Goal: Navigation & Orientation: Find specific page/section

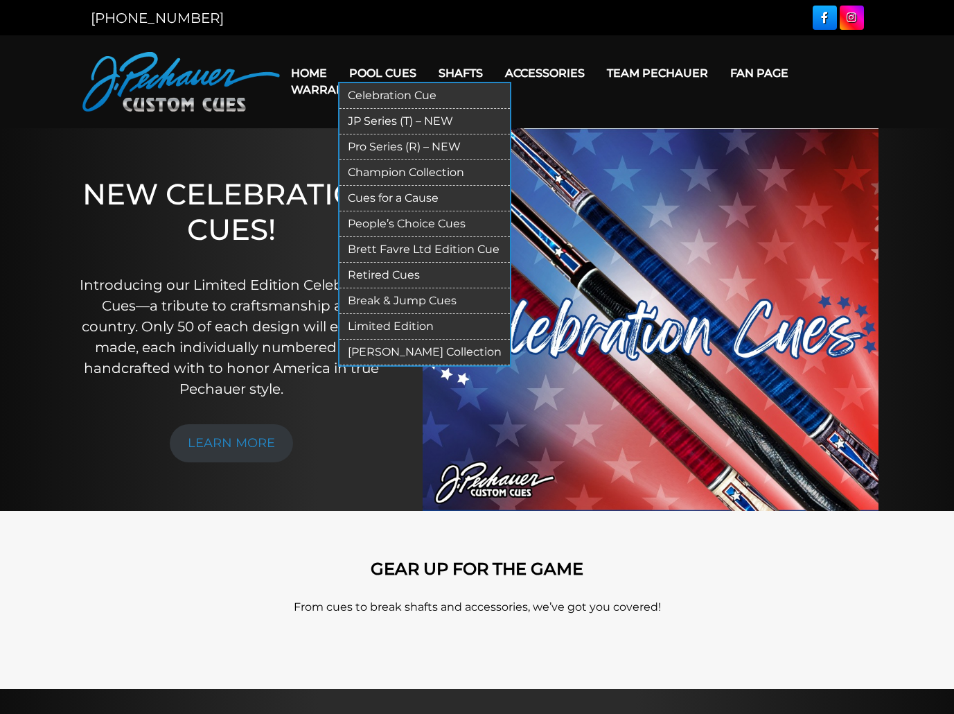
drag, startPoint x: 434, startPoint y: 347, endPoint x: 429, endPoint y: 331, distance: 16.0
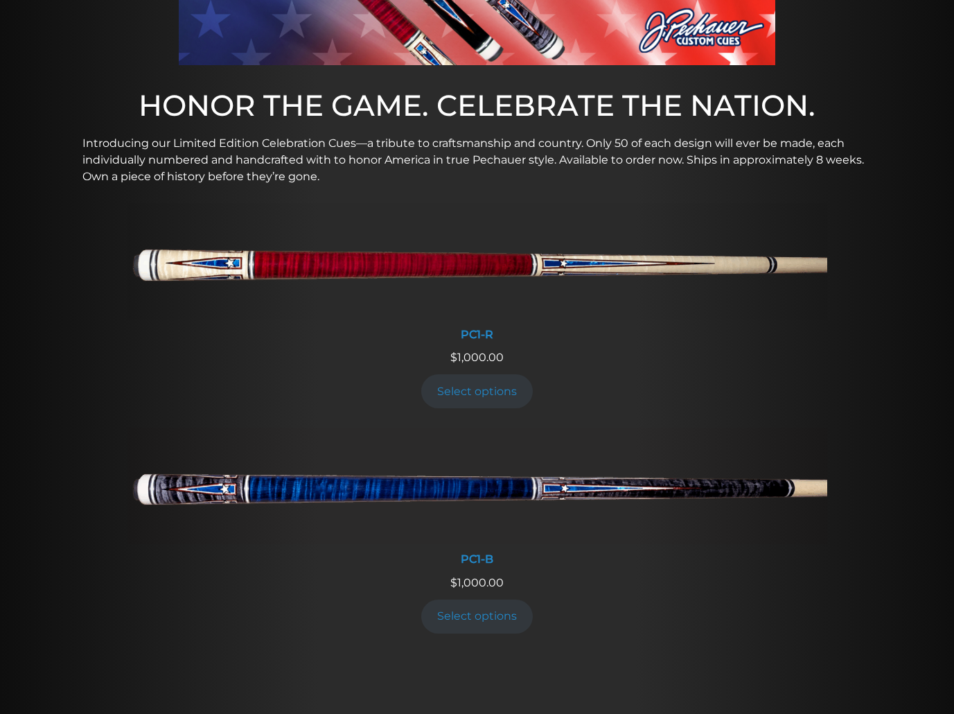
scroll to position [374, 0]
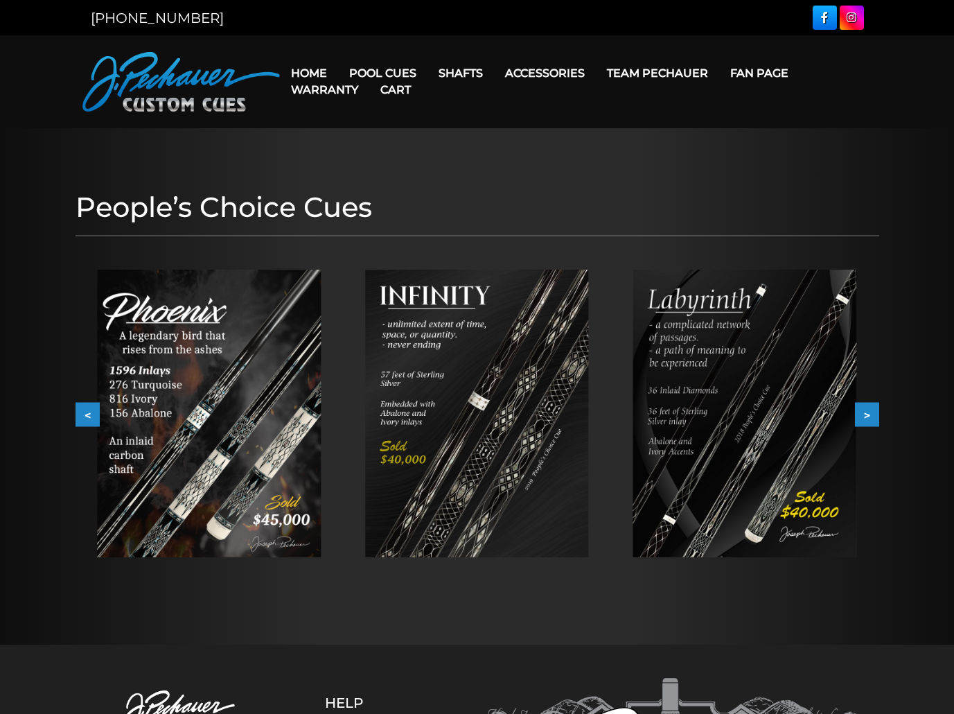
scroll to position [252, 0]
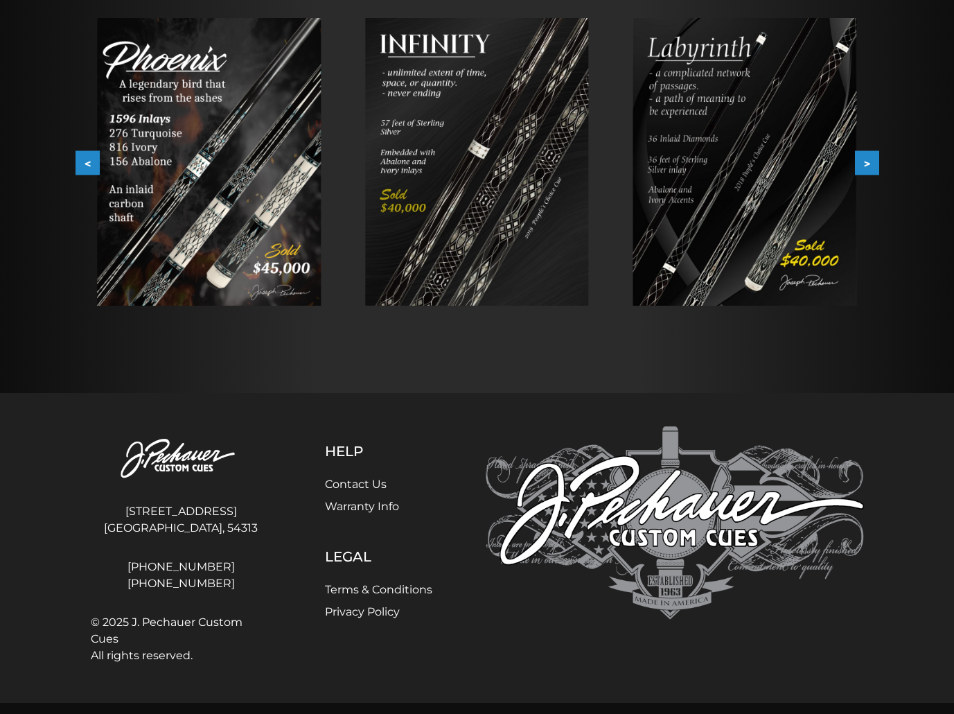
click at [872, 162] on button ">" at bounding box center [867, 163] width 24 height 24
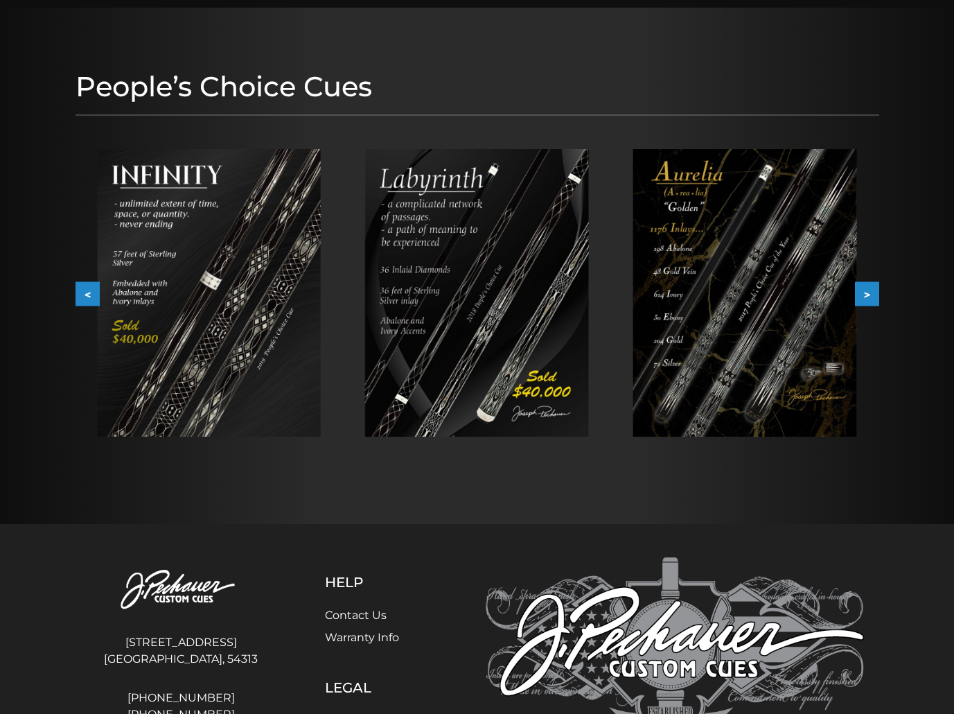
scroll to position [0, 0]
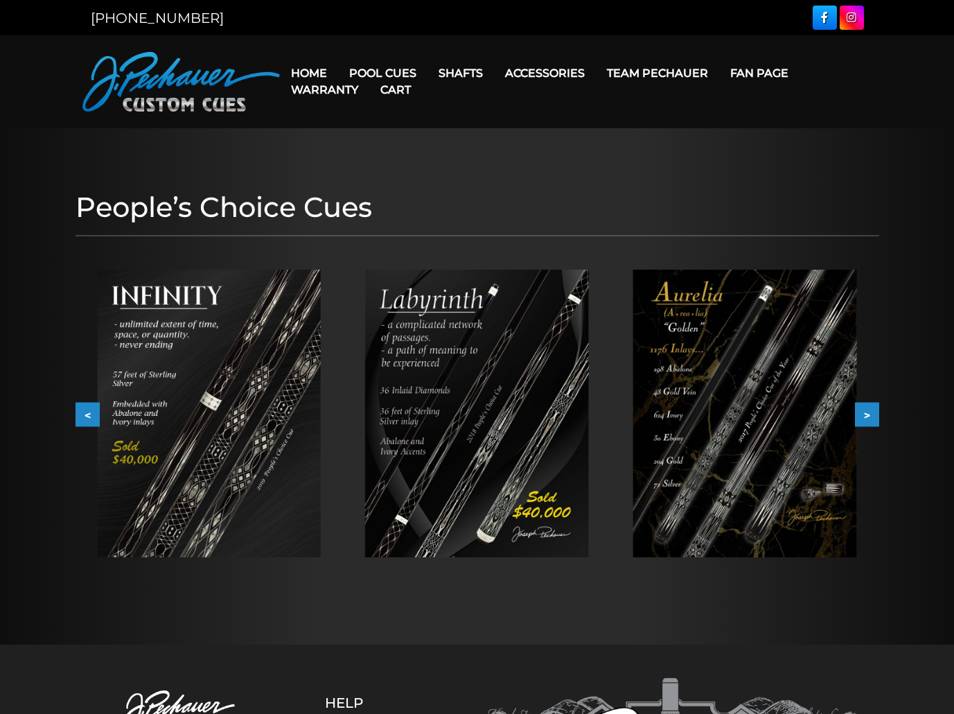
click at [872, 415] on button ">" at bounding box center [867, 415] width 24 height 24
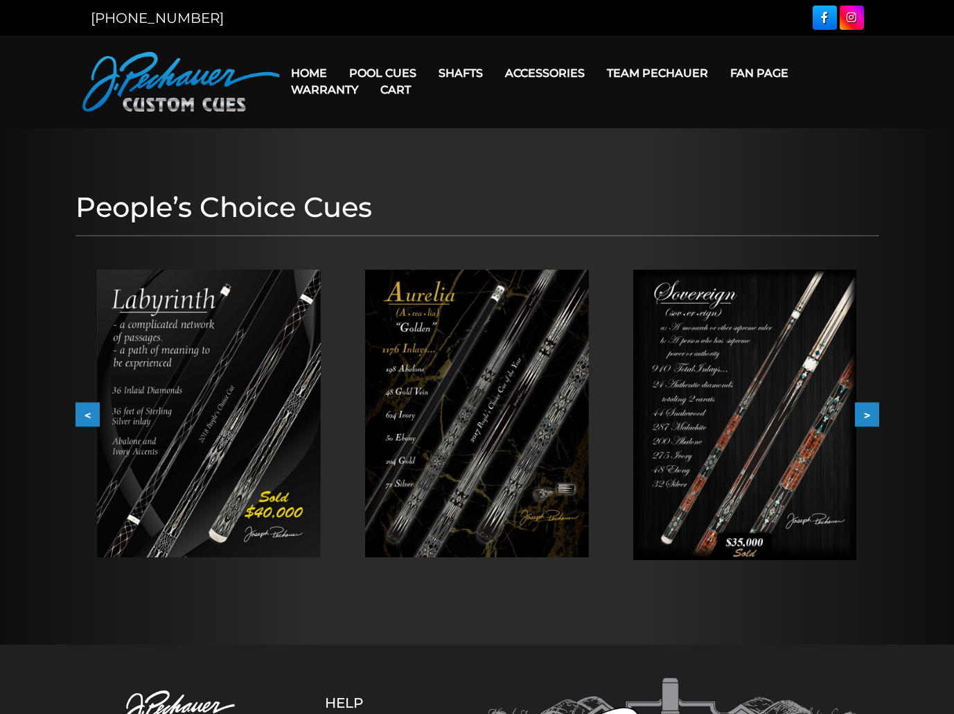
click at [873, 408] on button ">" at bounding box center [867, 415] width 24 height 24
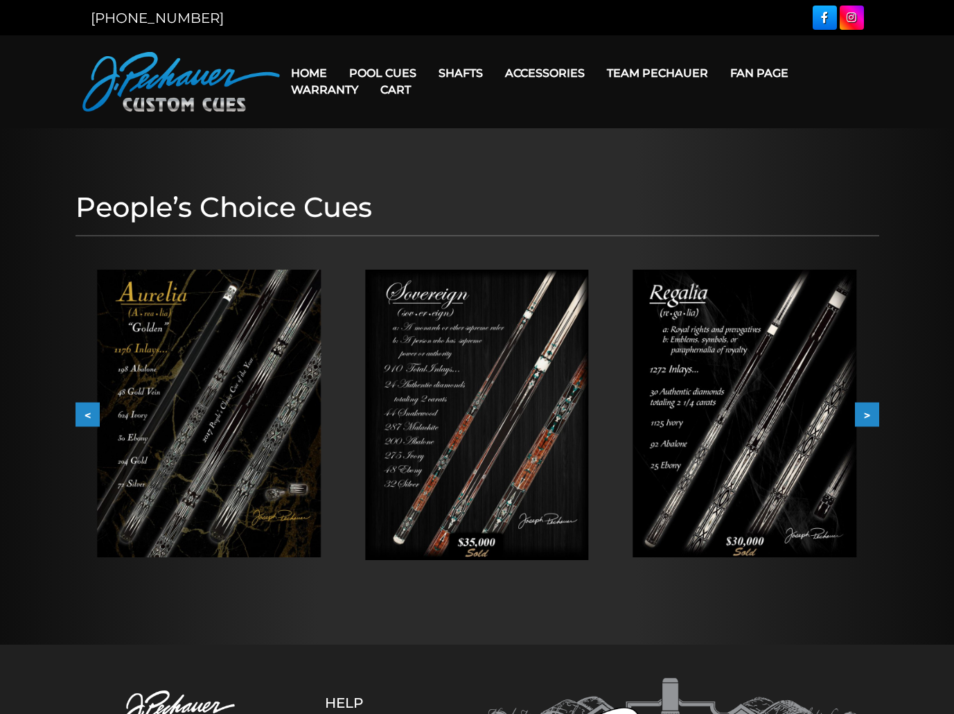
click at [873, 408] on button ">" at bounding box center [867, 415] width 24 height 24
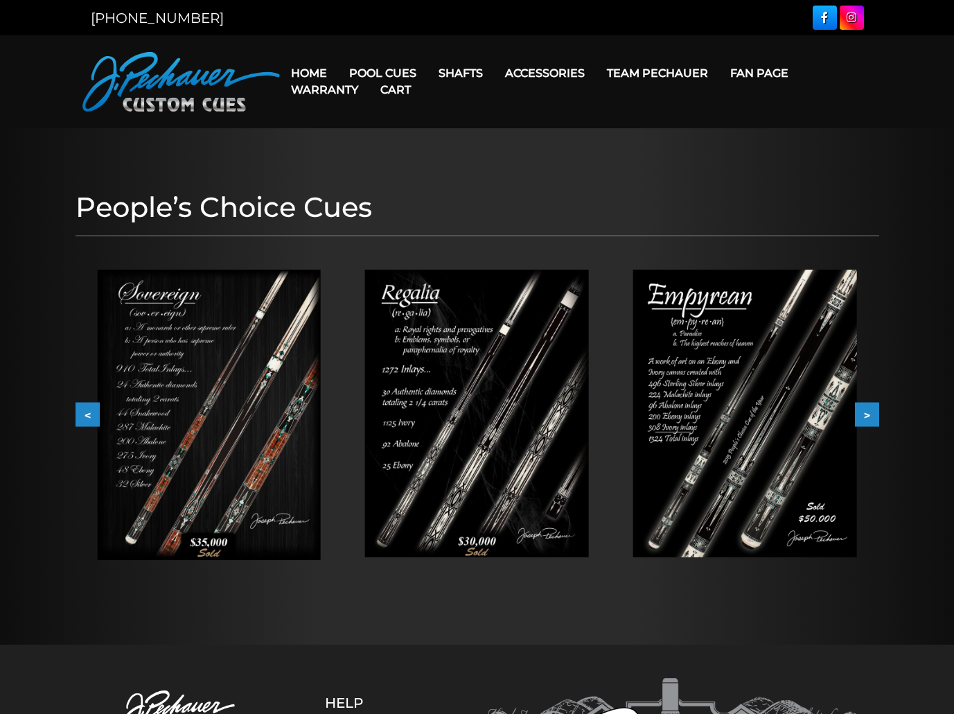
click at [873, 408] on button ">" at bounding box center [867, 415] width 24 height 24
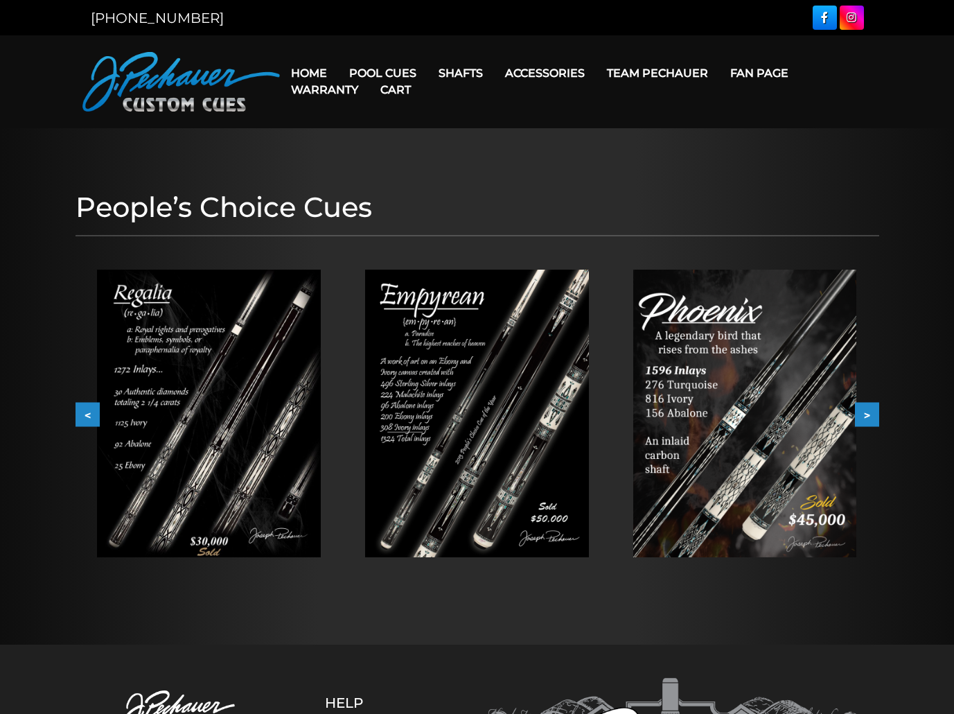
click at [873, 408] on button ">" at bounding box center [867, 415] width 24 height 24
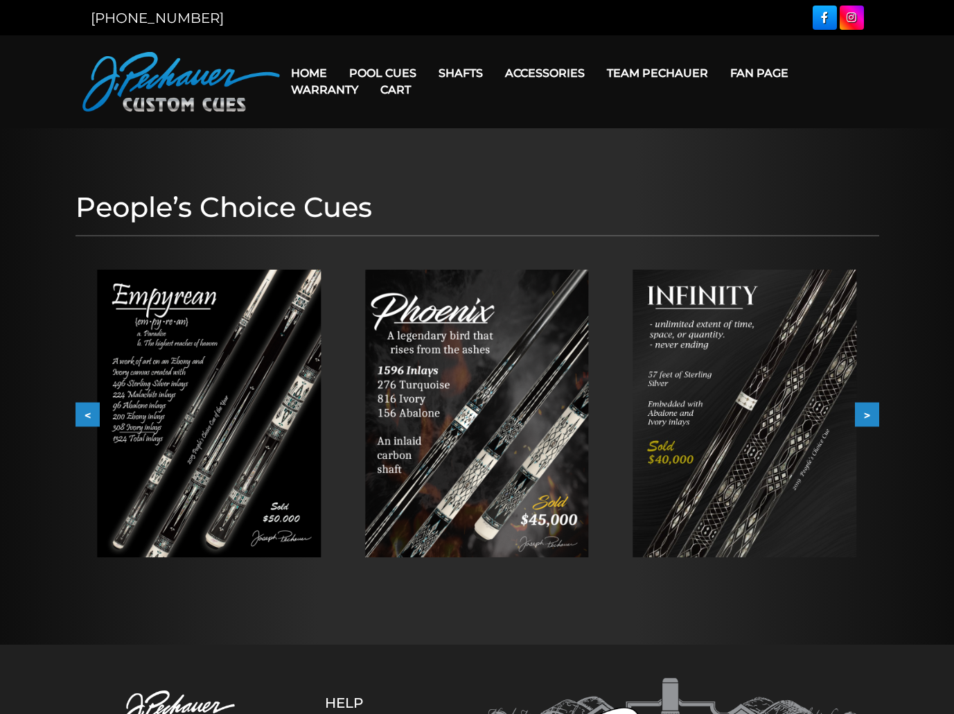
click at [873, 408] on button ">" at bounding box center [867, 415] width 24 height 24
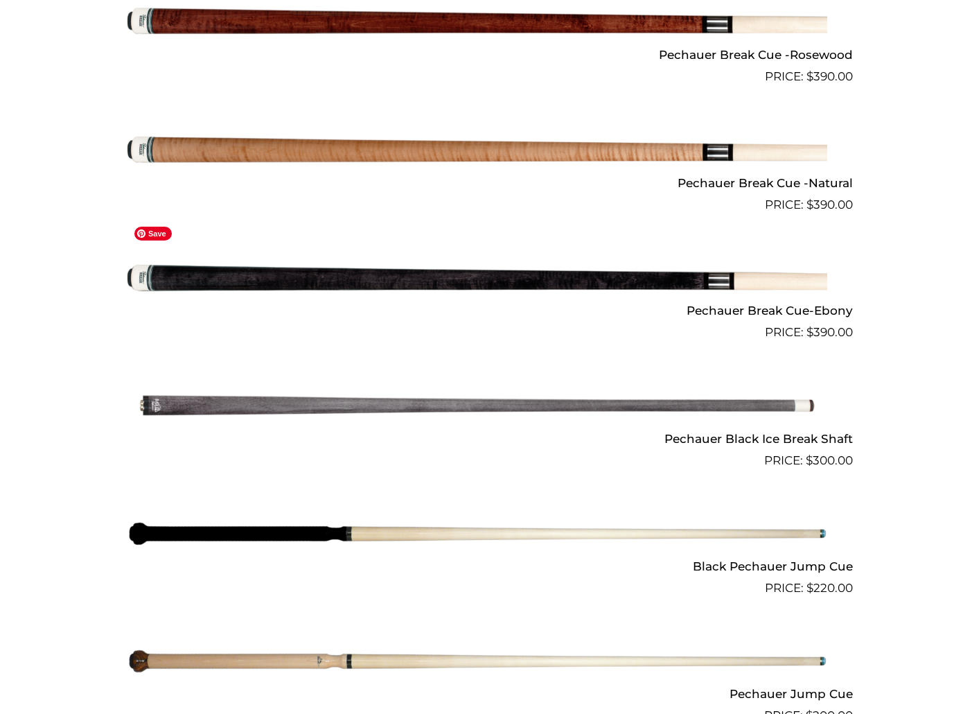
scroll to position [807, 0]
